Goal: Task Accomplishment & Management: Manage account settings

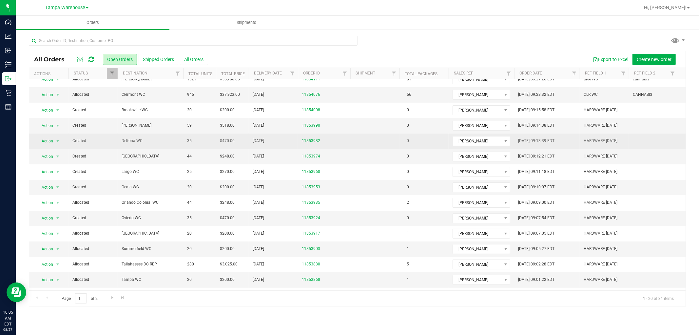
scroll to position [104, 0]
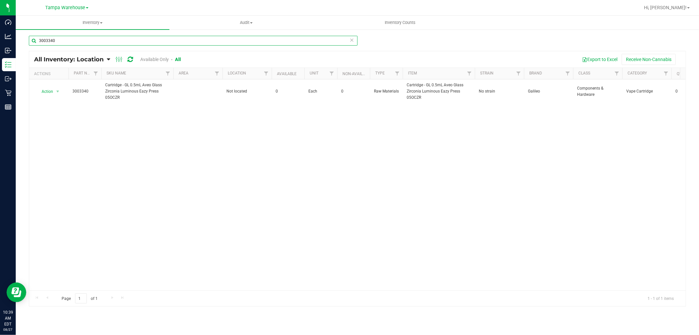
click at [110, 40] on input "3003340" at bounding box center [193, 41] width 329 height 10
type input "3"
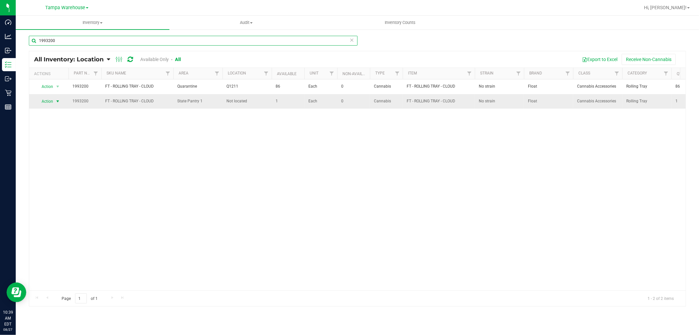
type input "1993200"
click at [56, 104] on span "select" at bounding box center [58, 101] width 8 height 9
click at [53, 130] on li "View packages" at bounding box center [54, 130] width 36 height 10
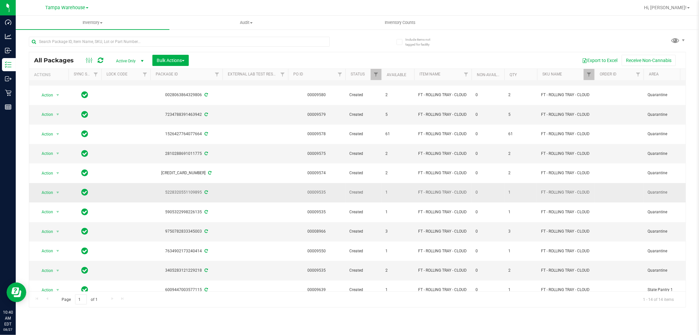
scroll to position [67, 0]
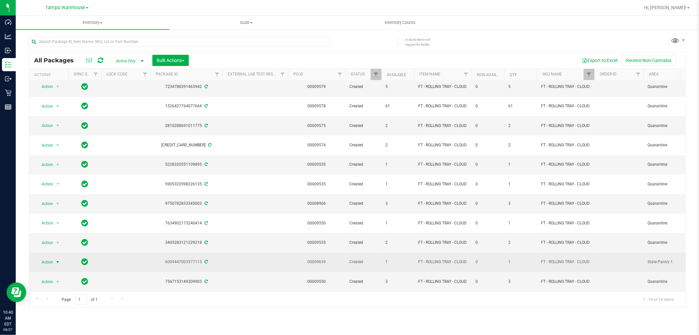
click at [54, 257] on span "select" at bounding box center [58, 261] width 8 height 9
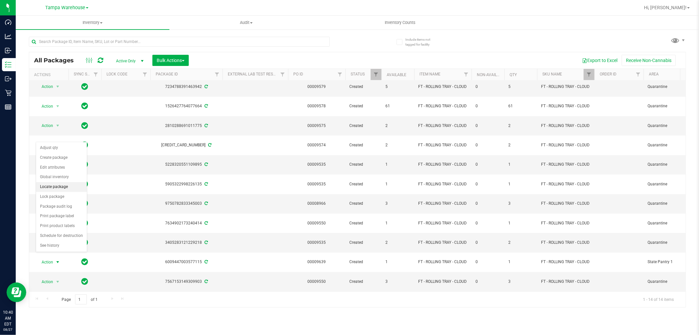
click at [60, 188] on li "Locate package" at bounding box center [61, 187] width 51 height 10
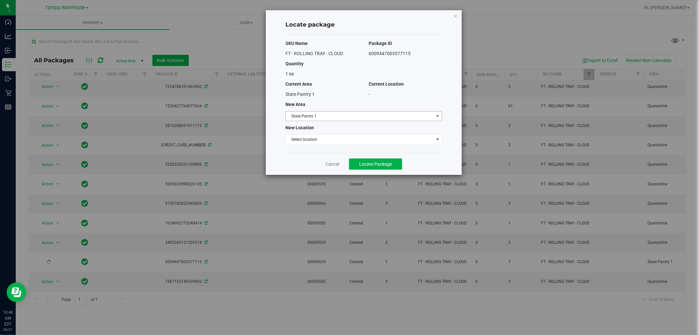
click at [415, 113] on span "State Pantry 1" at bounding box center [360, 115] width 148 height 9
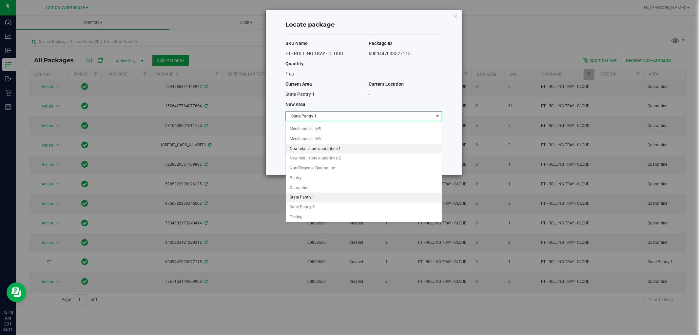
scroll to position [205, 0]
click at [306, 188] on li "Quarantine" at bounding box center [364, 187] width 156 height 10
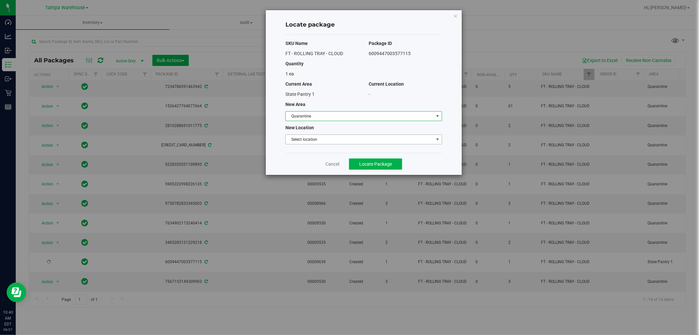
click at [374, 139] on span "Select location" at bounding box center [360, 139] width 148 height 9
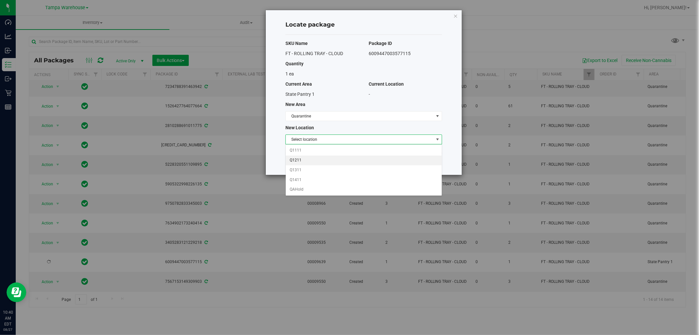
click at [308, 158] on li "Q1211" at bounding box center [364, 160] width 156 height 10
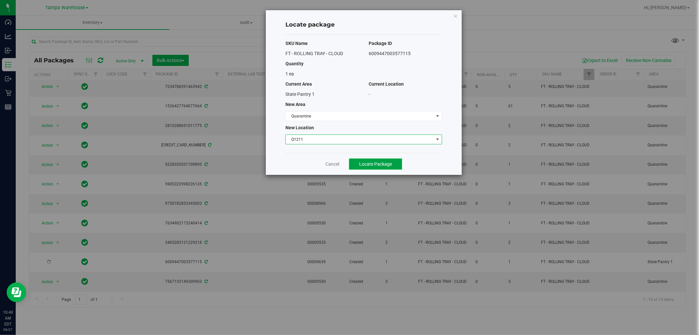
click at [379, 164] on span "Locate Package" at bounding box center [375, 163] width 33 height 5
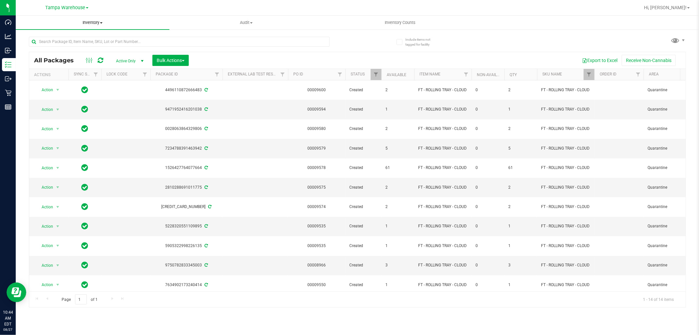
click at [97, 22] on span "Inventory" at bounding box center [93, 23] width 154 height 6
click at [52, 46] on span "All inventory" at bounding box center [38, 48] width 44 height 6
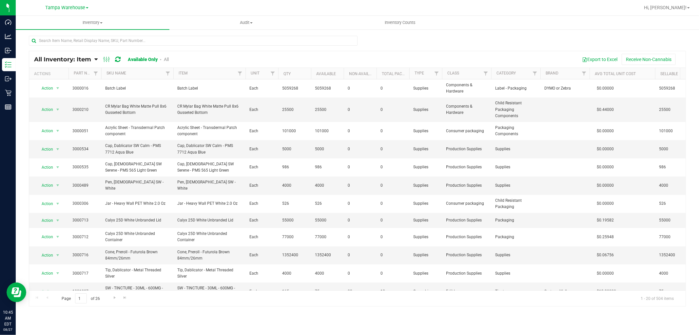
click at [94, 57] on icon at bounding box center [95, 59] width 3 height 6
click at [61, 110] on span "Item by Location" at bounding box center [49, 108] width 36 height 6
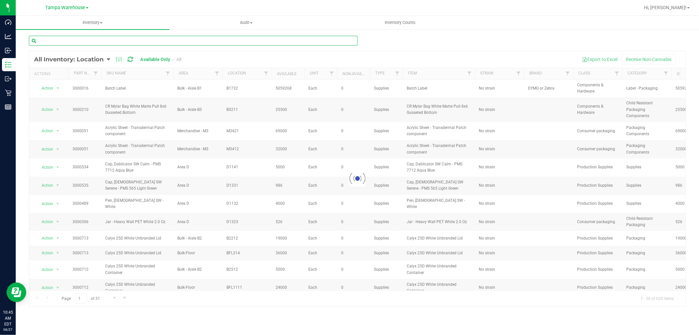
click at [104, 38] on input "text" at bounding box center [193, 41] width 329 height 10
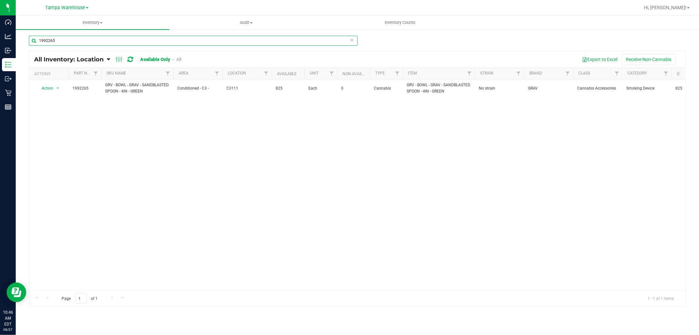
type input "1992265"
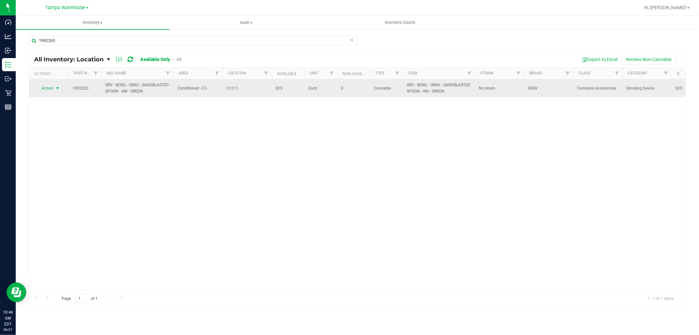
click at [54, 91] on span "select" at bounding box center [58, 88] width 8 height 9
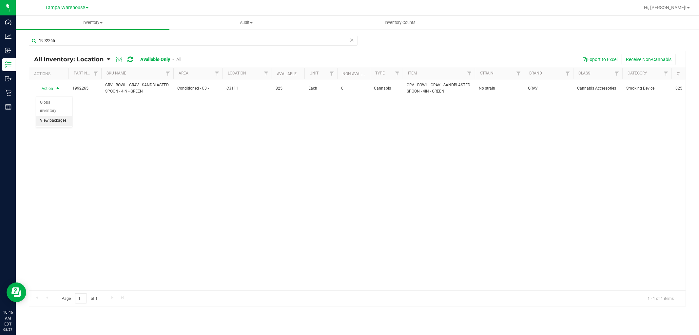
click at [48, 117] on li "View packages" at bounding box center [54, 121] width 36 height 10
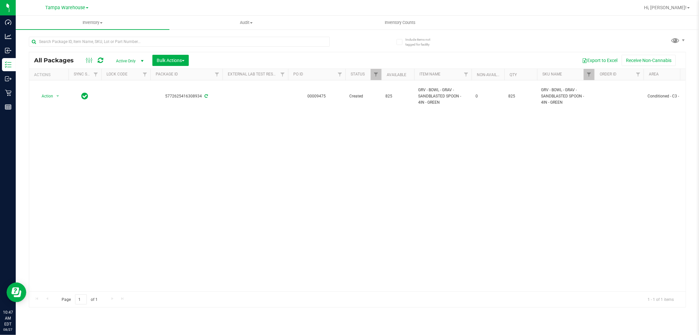
click at [103, 63] on div at bounding box center [95, 60] width 22 height 8
click at [98, 60] on icon at bounding box center [101, 60] width 6 height 7
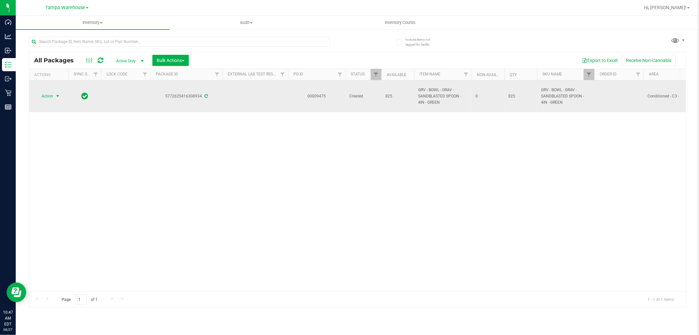
click at [59, 96] on span "select" at bounding box center [57, 95] width 5 height 5
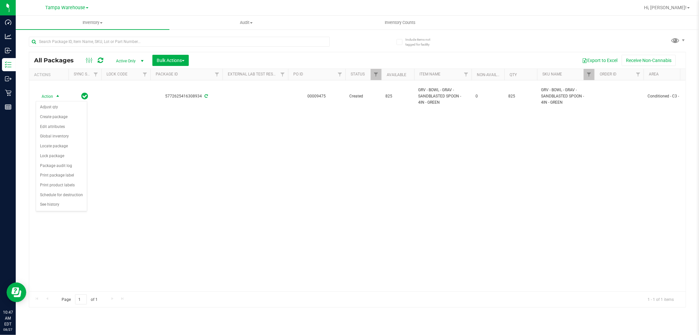
click at [149, 143] on div "Action Action Adjust qty Create package Edit attributes Global inventory Locate…" at bounding box center [357, 185] width 656 height 211
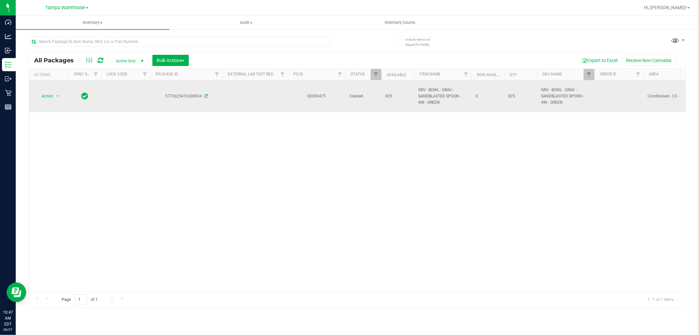
click at [205, 96] on icon at bounding box center [205, 96] width 3 height 4
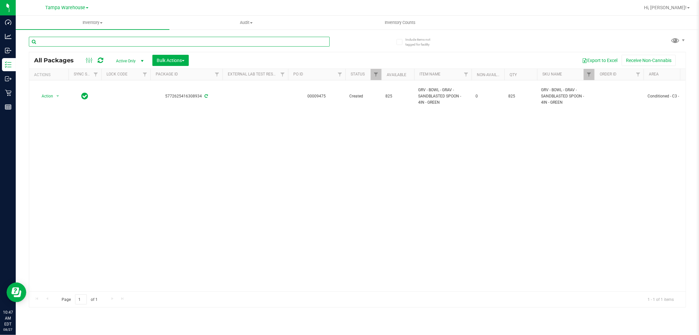
click at [95, 40] on input "text" at bounding box center [179, 42] width 301 height 10
paste input "5195625637939098"
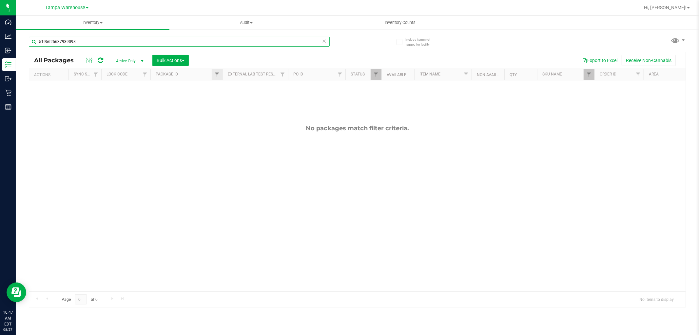
type input "5195625637939098"
click at [214, 73] on link "Filter" at bounding box center [217, 74] width 11 height 11
click at [227, 87] on input "text" at bounding box center [249, 89] width 67 height 10
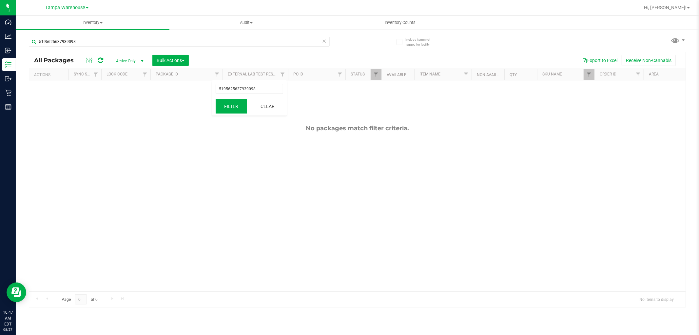
type input "5195625637939098"
click at [234, 107] on button "Filter" at bounding box center [231, 106] width 31 height 14
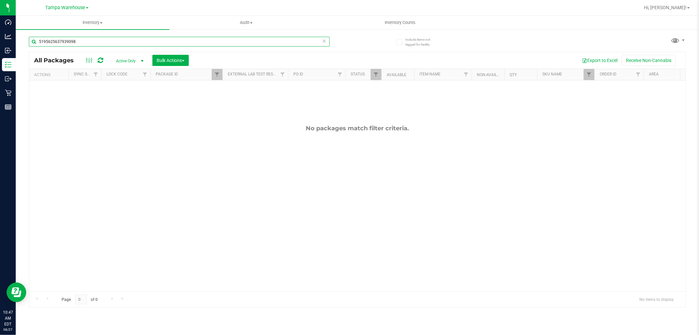
click at [73, 43] on input "5195625637939098" at bounding box center [179, 42] width 301 height 10
type input "5"
click at [95, 21] on span "Inventory" at bounding box center [93, 23] width 154 height 6
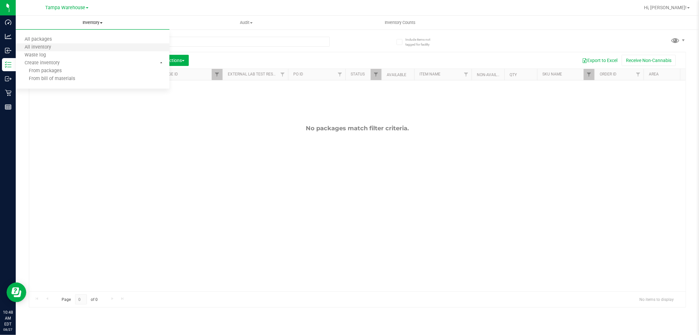
click at [57, 50] on li "All inventory" at bounding box center [93, 48] width 154 height 8
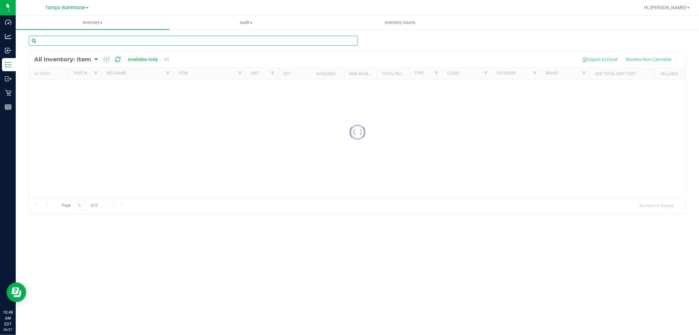
click at [95, 40] on input "text" at bounding box center [193, 41] width 329 height 10
type input "1"
click at [97, 25] on span "Inventory" at bounding box center [93, 23] width 154 height 6
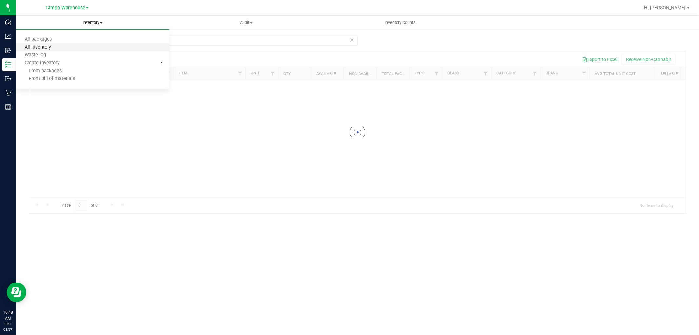
click at [57, 48] on span "All inventory" at bounding box center [38, 48] width 44 height 6
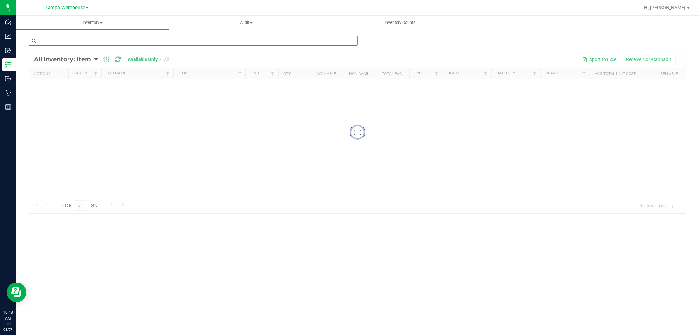
click at [65, 43] on input "text" at bounding box center [193, 41] width 329 height 10
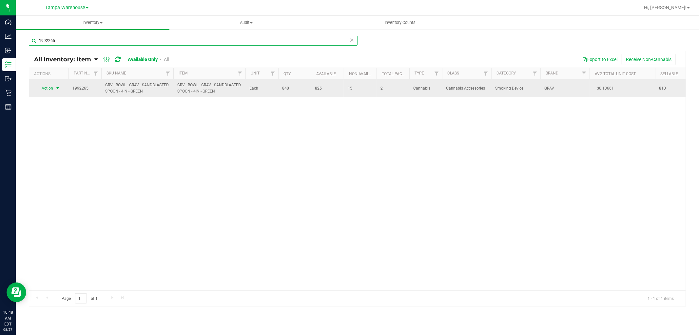
type input "1992265"
click at [57, 91] on span "select" at bounding box center [57, 88] width 5 height 5
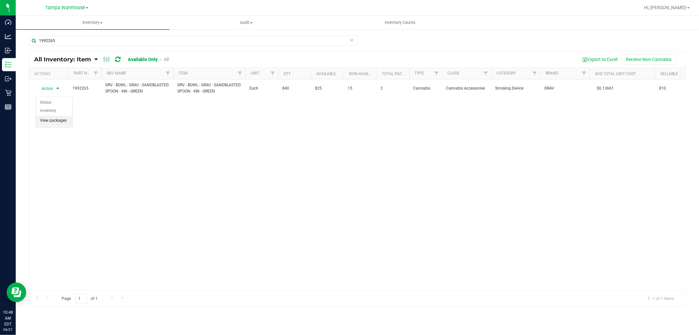
click at [50, 120] on li "View packages" at bounding box center [54, 121] width 36 height 10
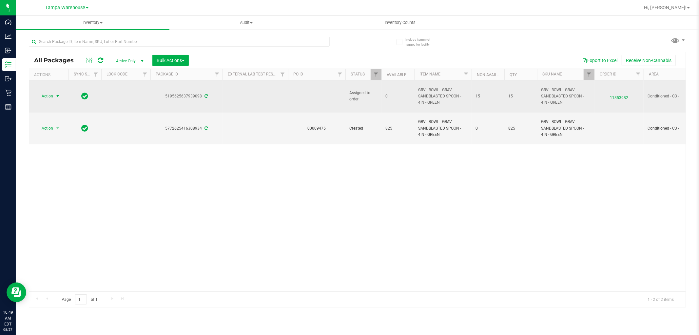
click at [49, 95] on span "Action" at bounding box center [45, 95] width 18 height 9
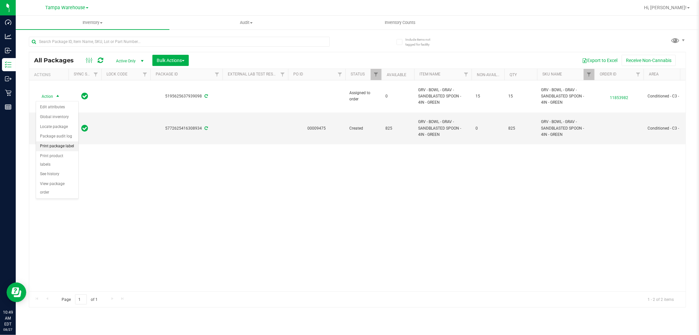
click at [66, 147] on li "Print package label" at bounding box center [57, 146] width 42 height 10
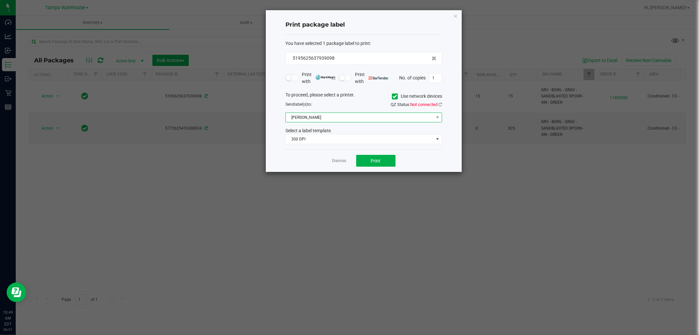
click at [429, 118] on span "Christine_TEST" at bounding box center [360, 117] width 148 height 9
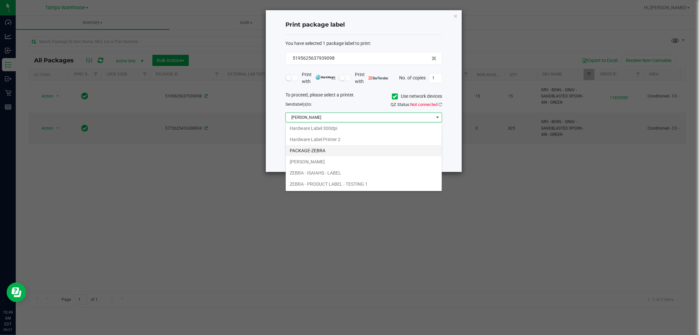
scroll to position [36, 0]
click at [338, 161] on li "ZEBRA - ISAIAHS - LABEL" at bounding box center [364, 159] width 156 height 11
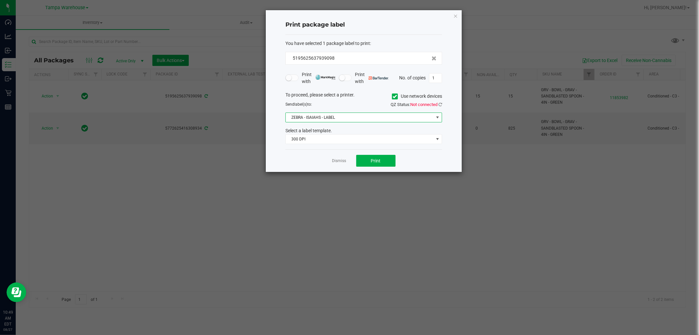
click at [436, 105] on span "Not connected" at bounding box center [423, 104] width 27 height 5
click at [443, 103] on div "QZ Status: Not connected" at bounding box center [405, 104] width 83 height 7
click at [438, 103] on icon at bounding box center [440, 104] width 4 height 4
click at [381, 159] on button "Print" at bounding box center [375, 161] width 39 height 12
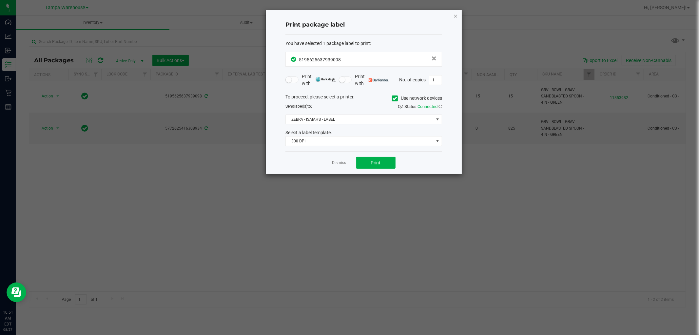
click at [456, 15] on icon "button" at bounding box center [455, 16] width 5 height 8
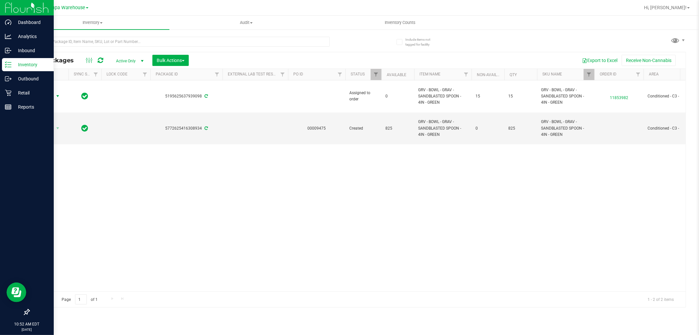
click at [30, 67] on p "Inventory" at bounding box center [30, 65] width 39 height 8
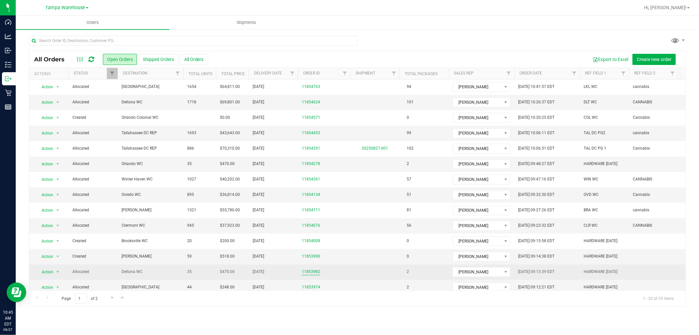
click at [308, 273] on link "11853982" at bounding box center [311, 271] width 18 height 6
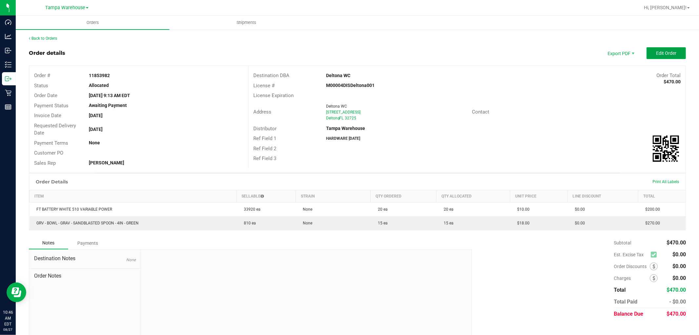
click at [665, 54] on span "Edit Order" at bounding box center [666, 52] width 20 height 5
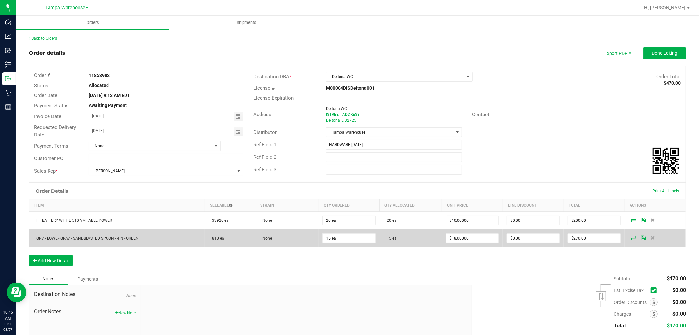
click at [631, 235] on icon at bounding box center [633, 237] width 5 height 4
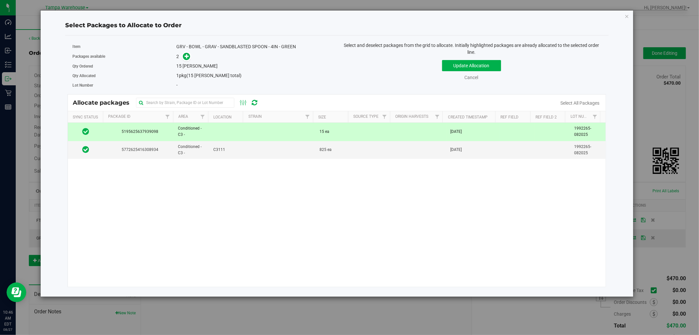
click at [100, 131] on td at bounding box center [85, 132] width 35 height 18
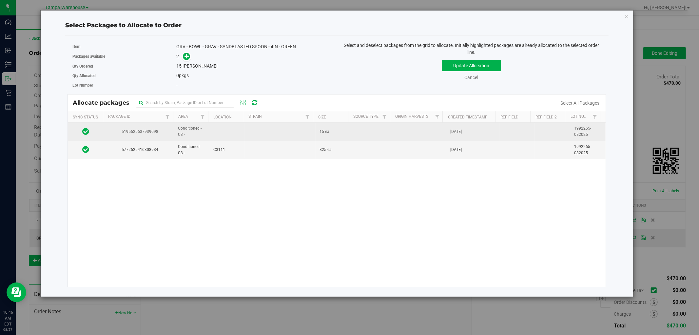
click at [108, 129] on span "5195625637939098" at bounding box center [138, 131] width 63 height 6
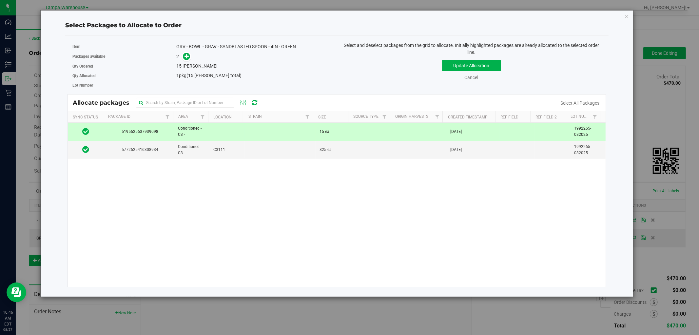
drag, startPoint x: 216, startPoint y: 131, endPoint x: 167, endPoint y: 216, distance: 97.5
click at [167, 216] on div "5195625637939098 Conditioned - C3 - 15 ea Aug 27, 2025 1992265-082025 577262541…" at bounding box center [337, 205] width 538 height 164
click at [255, 102] on icon at bounding box center [255, 102] width 6 height 7
drag, startPoint x: 161, startPoint y: 132, endPoint x: 121, endPoint y: 133, distance: 39.3
click at [121, 133] on span "5195625637939098" at bounding box center [138, 131] width 63 height 6
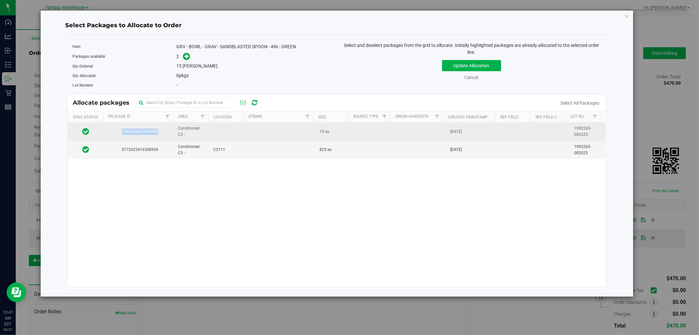
copy span "5195625637939098"
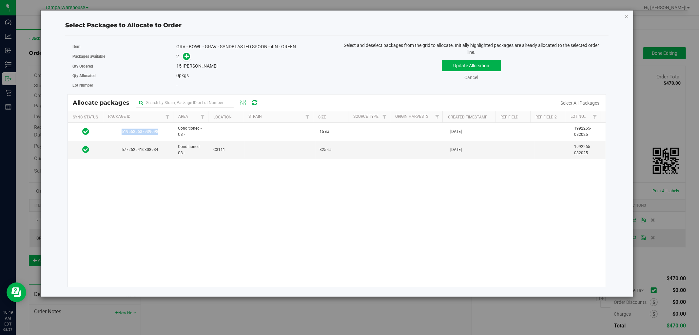
click at [627, 16] on icon "button" at bounding box center [627, 16] width 5 height 8
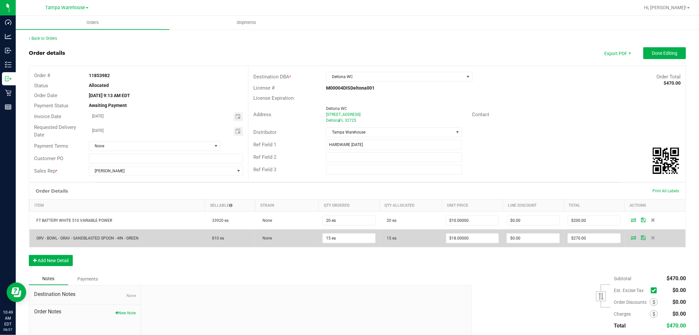
click at [631, 237] on icon at bounding box center [633, 237] width 5 height 4
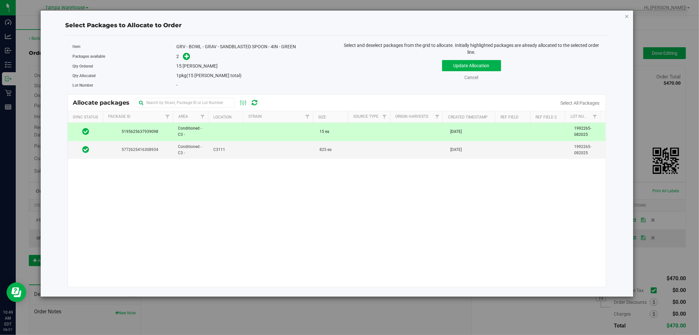
click at [628, 13] on icon "button" at bounding box center [627, 16] width 5 height 8
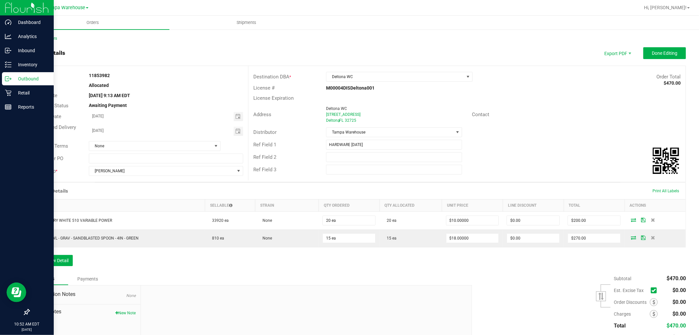
click at [27, 80] on p "Outbound" at bounding box center [30, 79] width 39 height 8
